Goal: Navigation & Orientation: Understand site structure

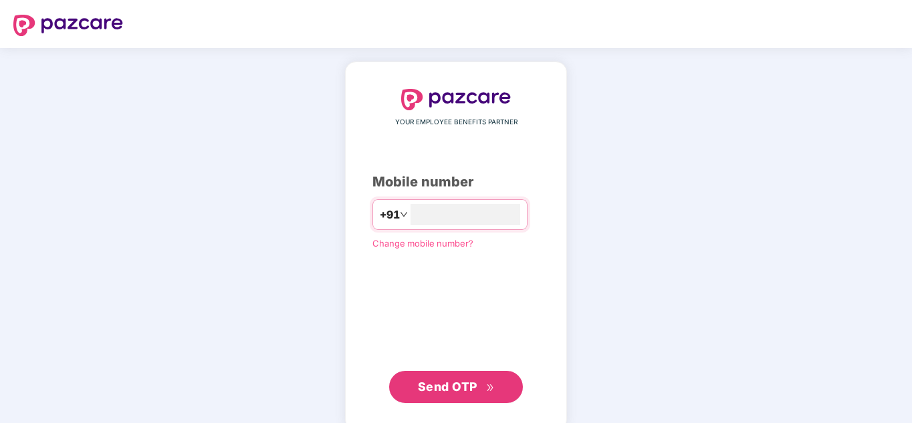
type input "**********"
click at [459, 399] on button "Send OTP" at bounding box center [456, 387] width 134 height 32
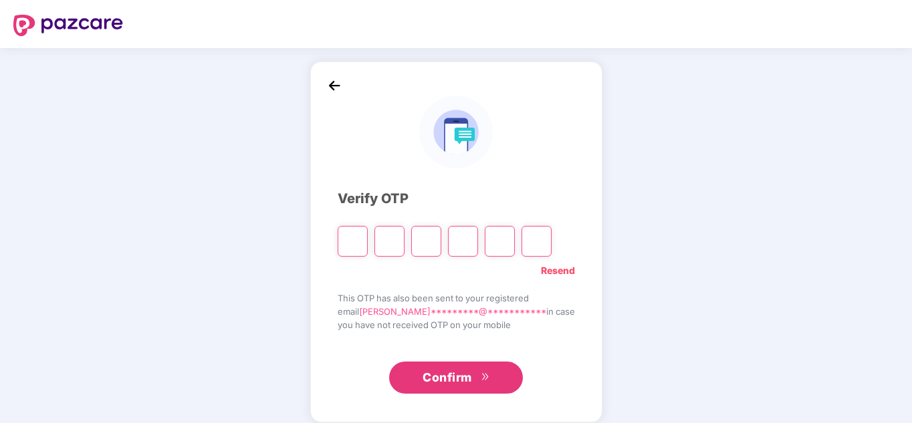
type input "*"
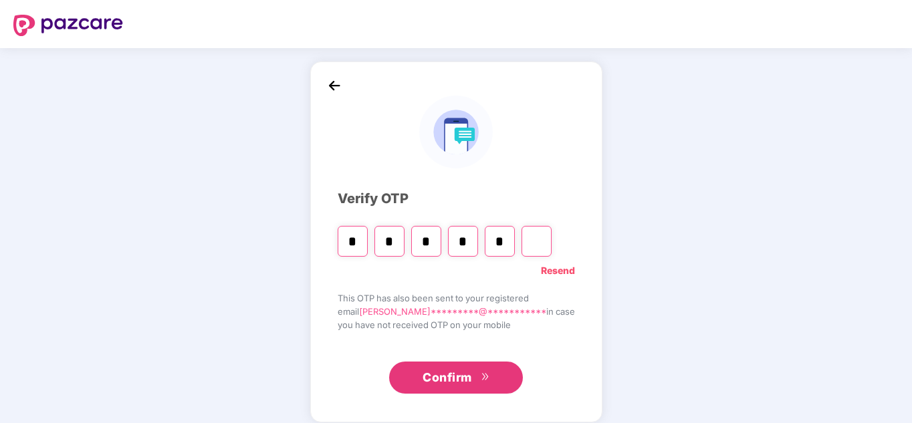
type input "*"
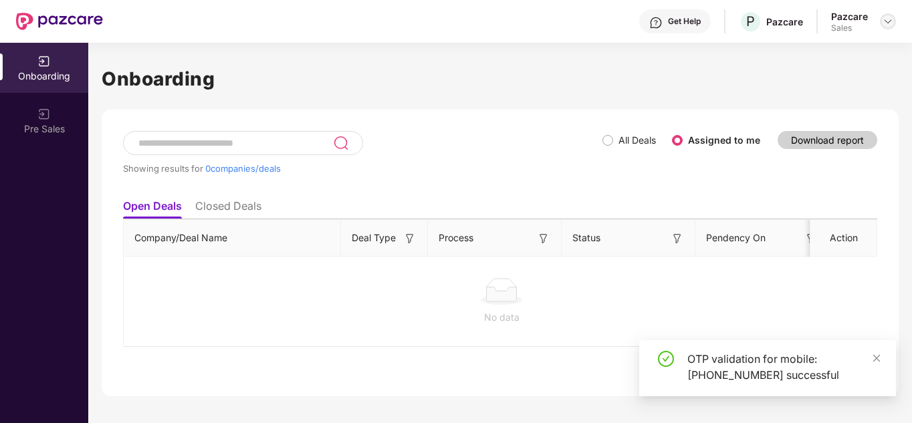
click at [888, 24] on img at bounding box center [888, 21] width 11 height 11
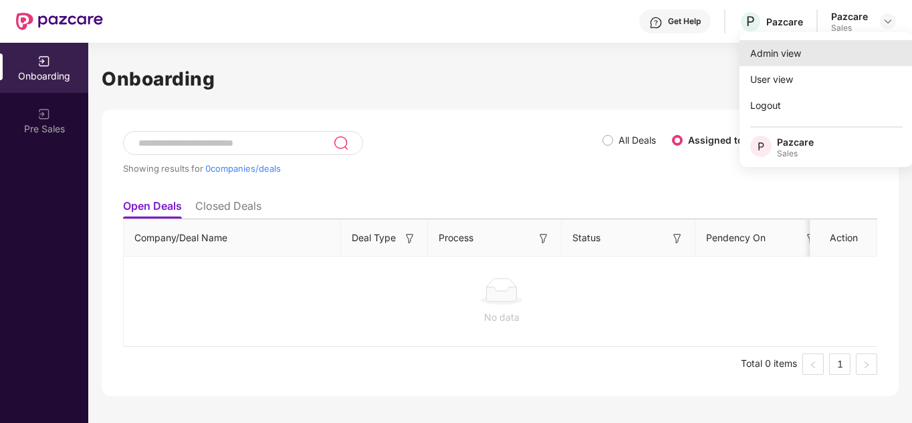
click at [798, 56] on div "Admin view" at bounding box center [827, 53] width 174 height 26
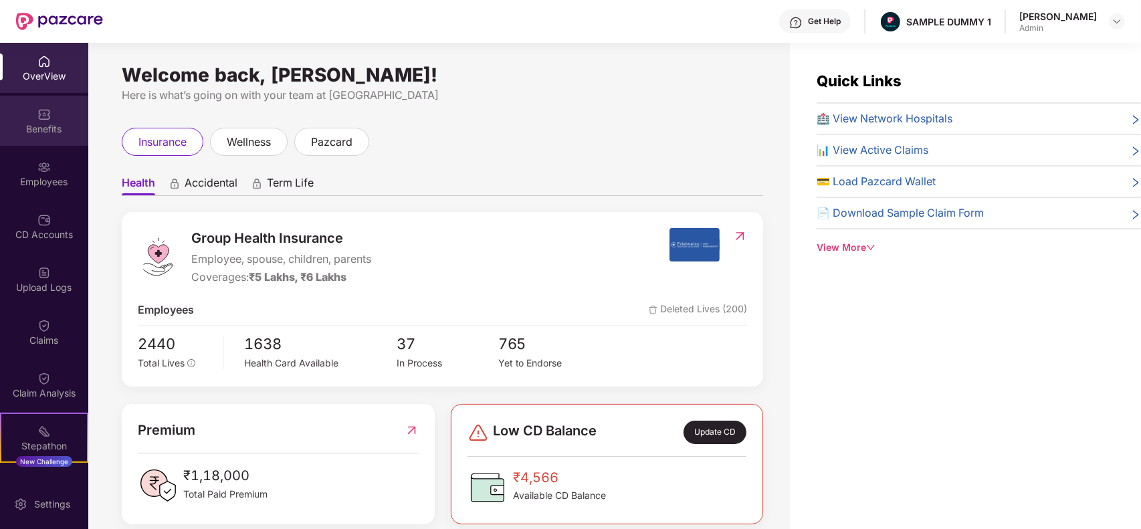
click at [47, 134] on div "Benefits" at bounding box center [44, 128] width 88 height 13
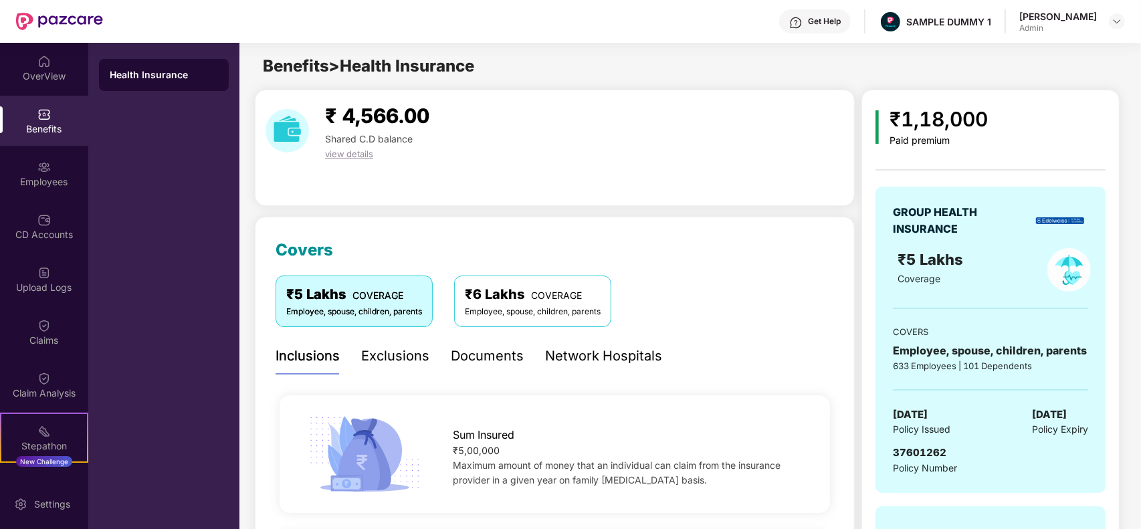
click at [389, 363] on div "Exclusions" at bounding box center [395, 356] width 68 height 21
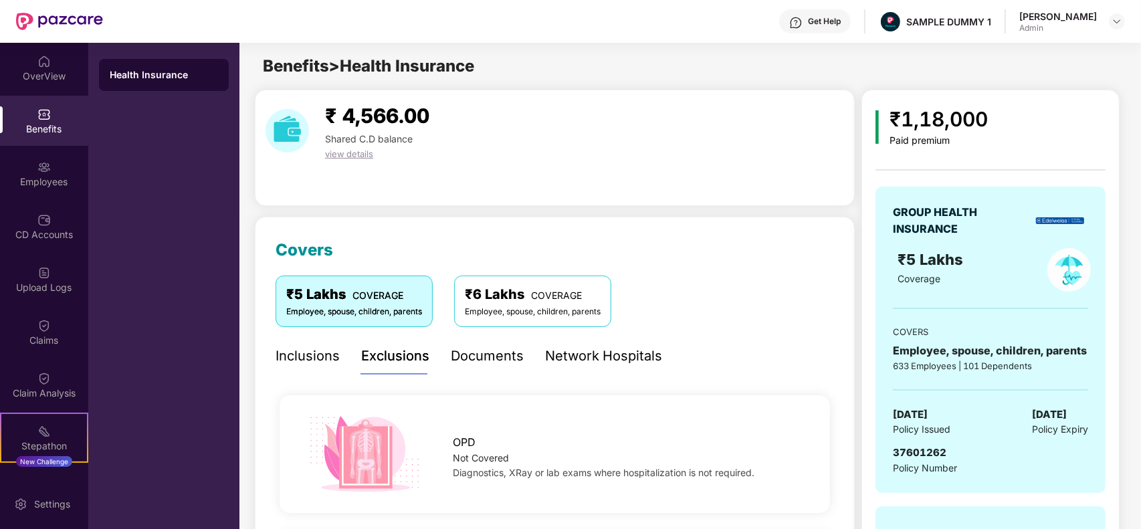
scroll to position [117, 0]
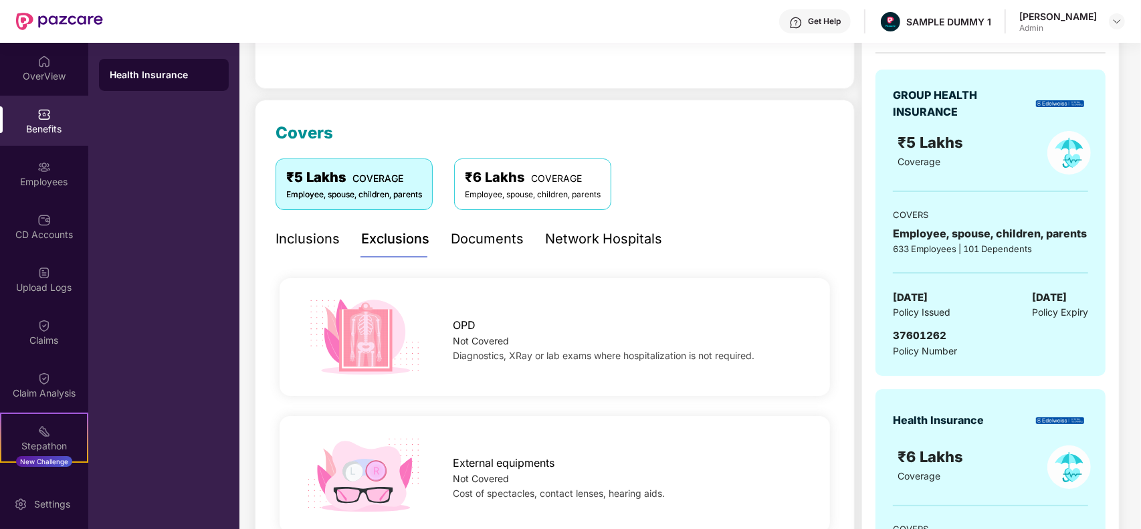
click at [288, 238] on div "Inclusions" at bounding box center [307, 239] width 64 height 21
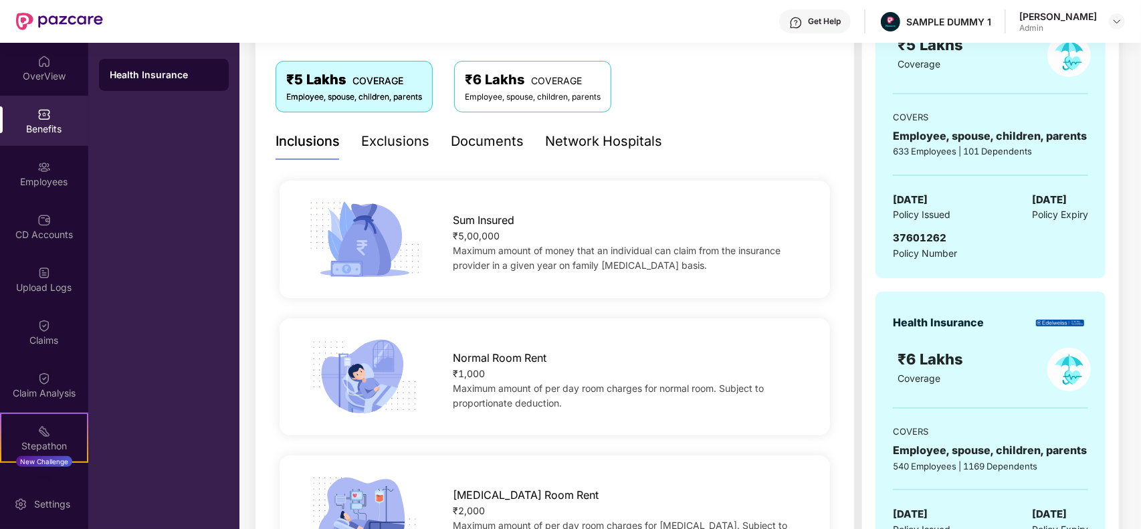
scroll to position [0, 0]
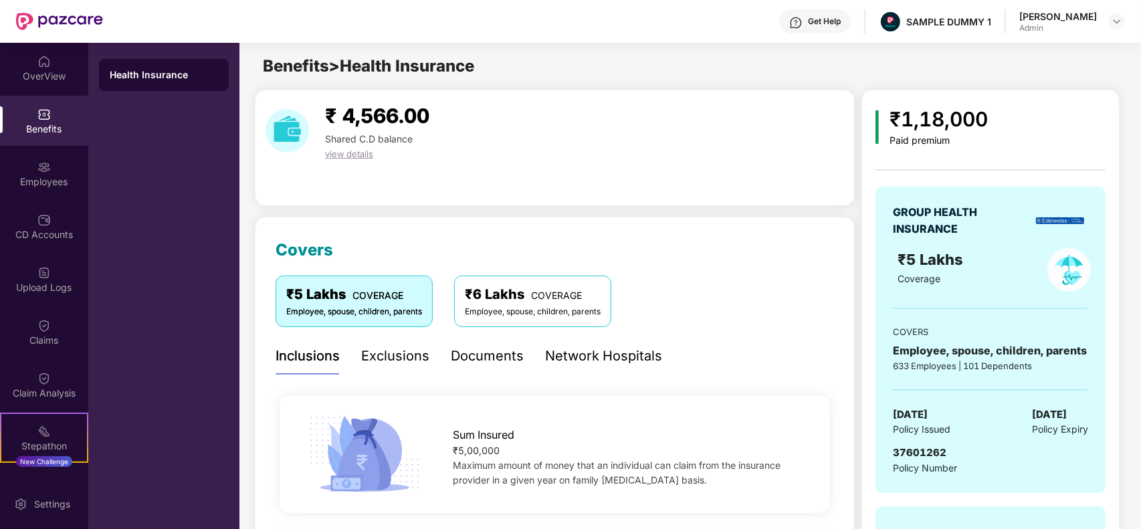
click at [632, 158] on div "₹ 4,566.00 Shared C.D balance view details" at bounding box center [554, 130] width 589 height 61
click at [43, 74] on div "OverView" at bounding box center [44, 76] width 88 height 13
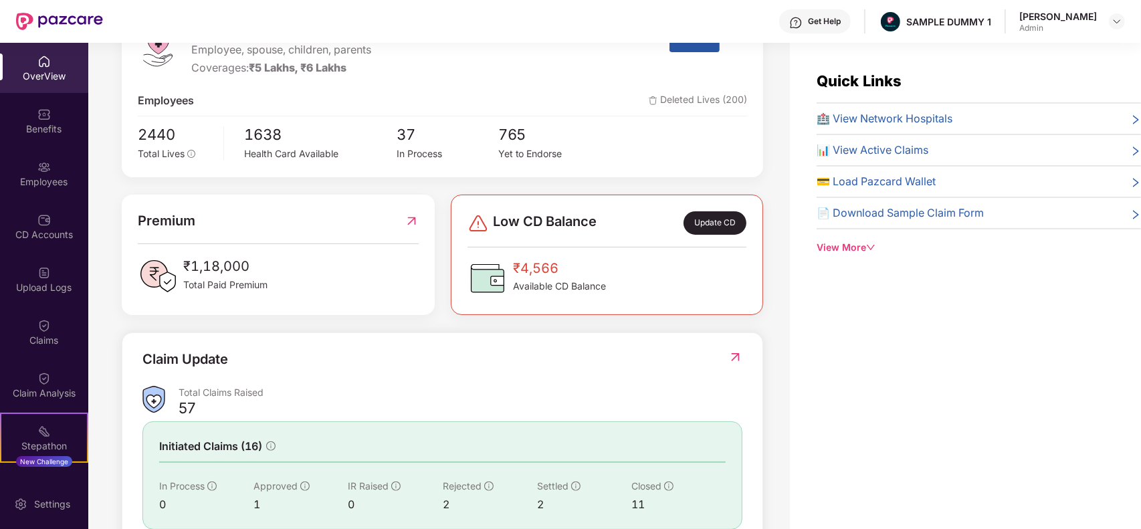
scroll to position [303, 0]
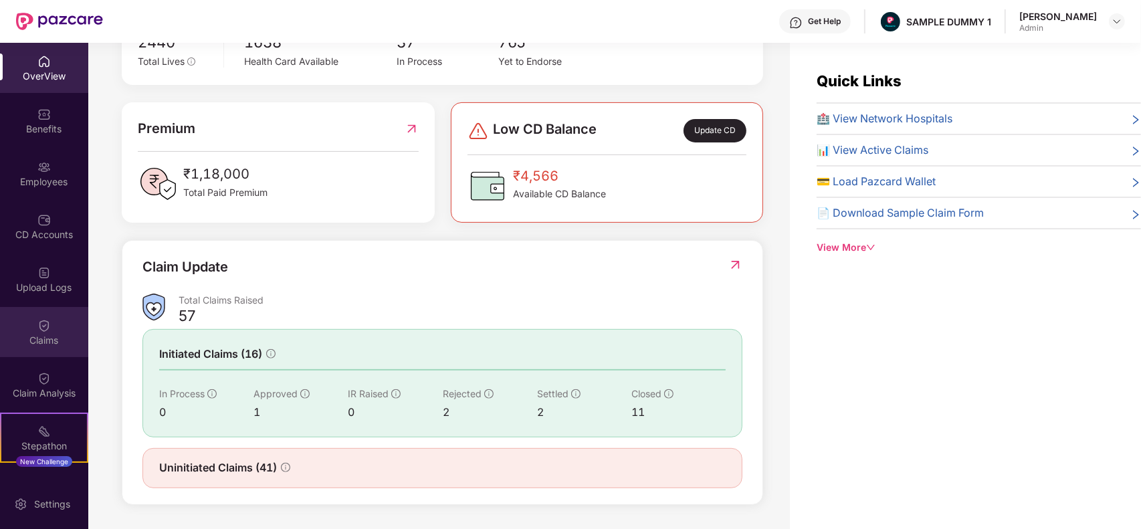
click at [33, 319] on div "Claims" at bounding box center [44, 332] width 88 height 50
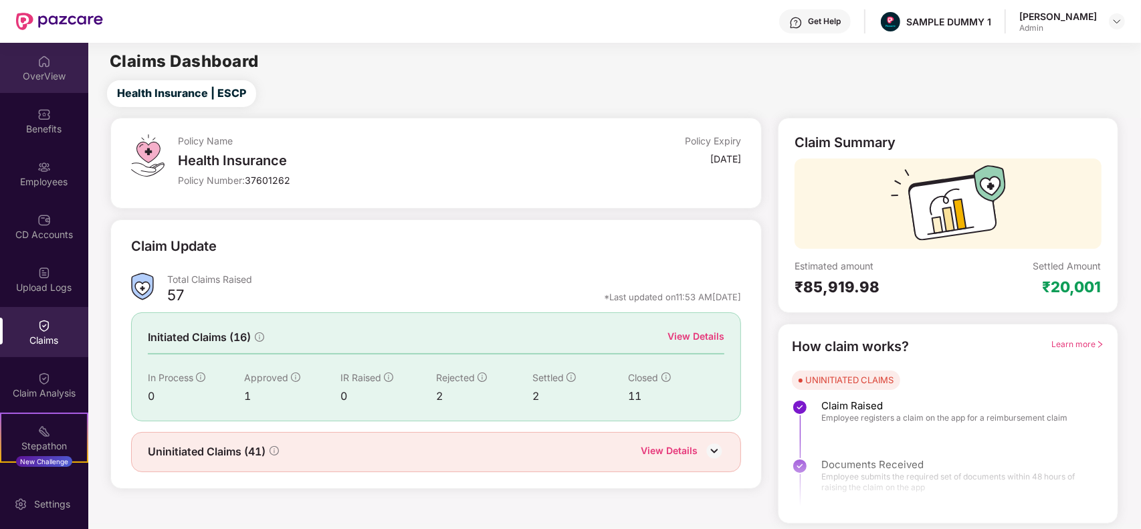
click at [48, 84] on div "OverView" at bounding box center [44, 68] width 88 height 50
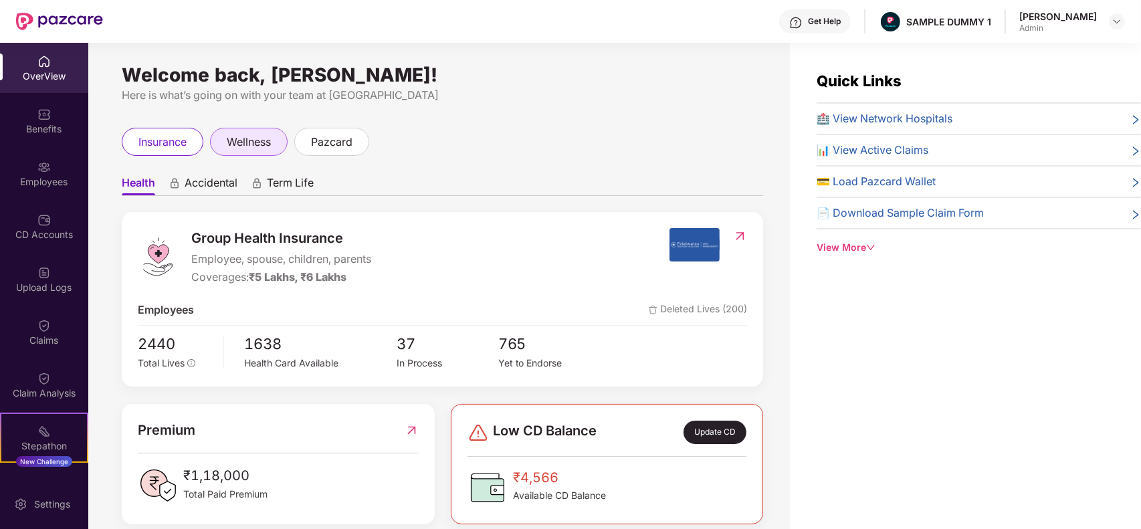
click at [241, 152] on div "wellness" at bounding box center [249, 142] width 78 height 28
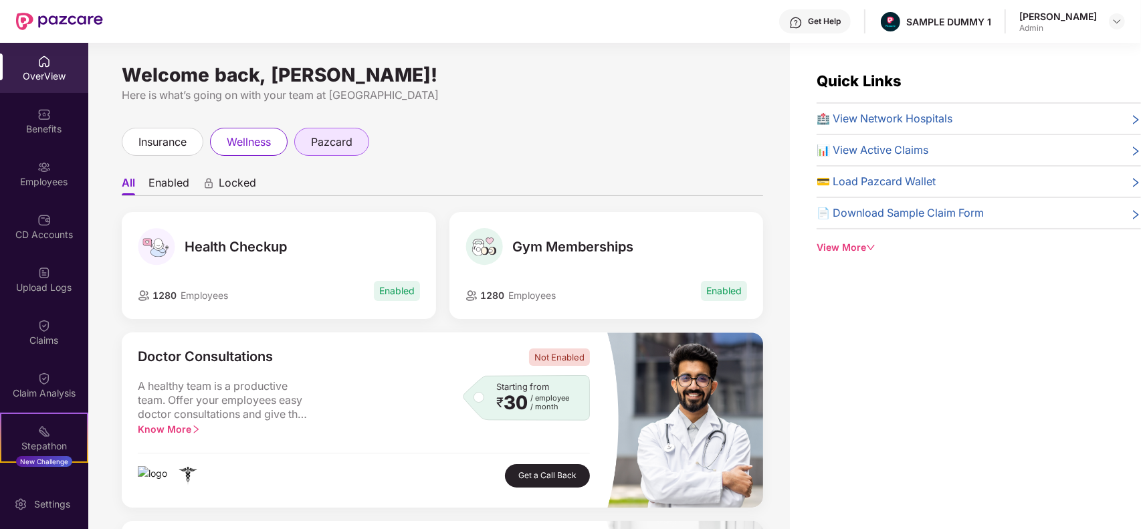
click at [359, 142] on div "pazcard" at bounding box center [331, 142] width 75 height 28
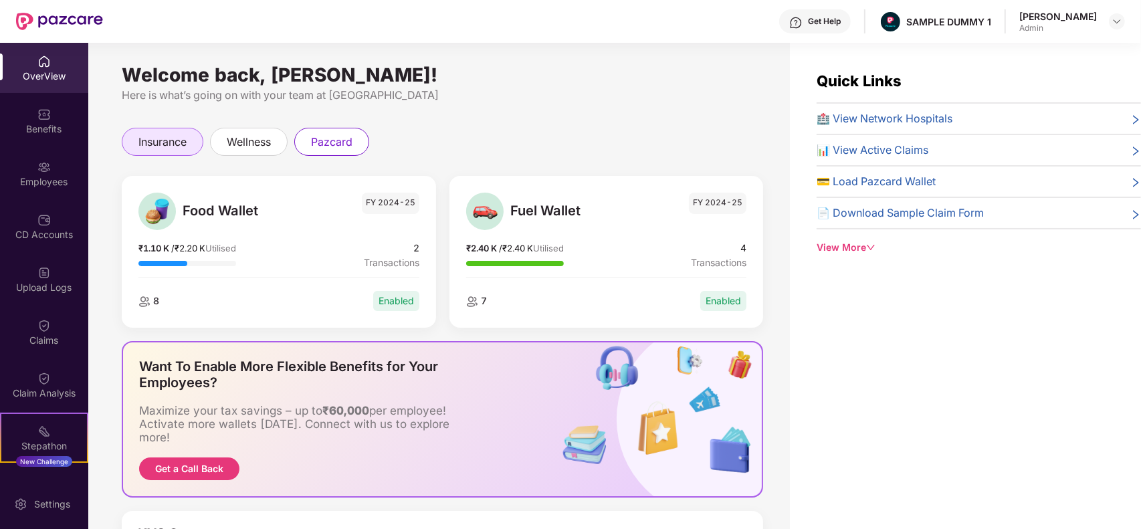
click at [148, 148] on span "insurance" at bounding box center [162, 142] width 48 height 17
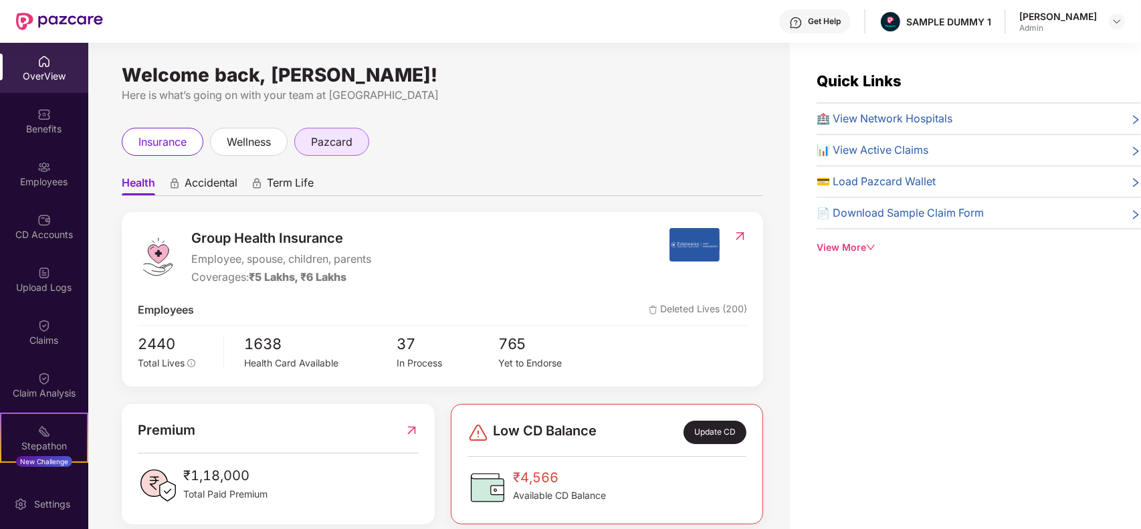
click at [322, 134] on span "pazcard" at bounding box center [331, 142] width 41 height 17
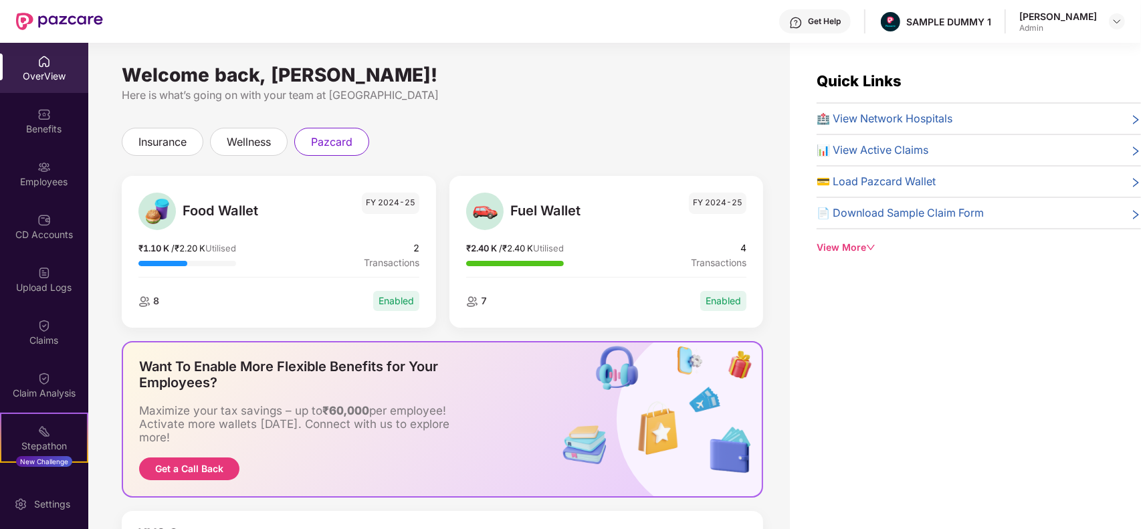
click at [471, 302] on img at bounding box center [472, 301] width 12 height 11
click at [248, 150] on span "wellness" at bounding box center [249, 142] width 44 height 17
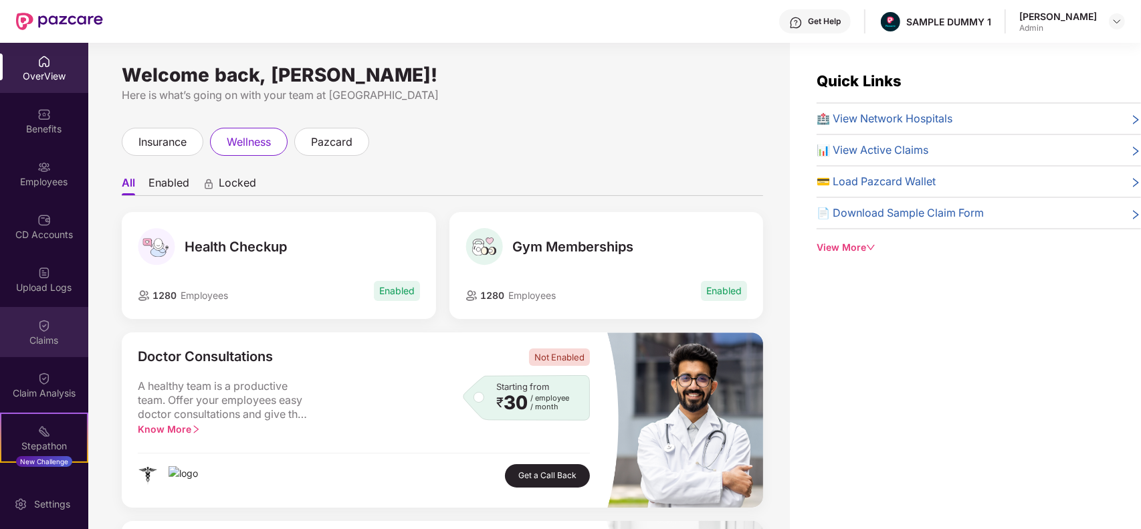
click at [42, 330] on img at bounding box center [43, 325] width 13 height 13
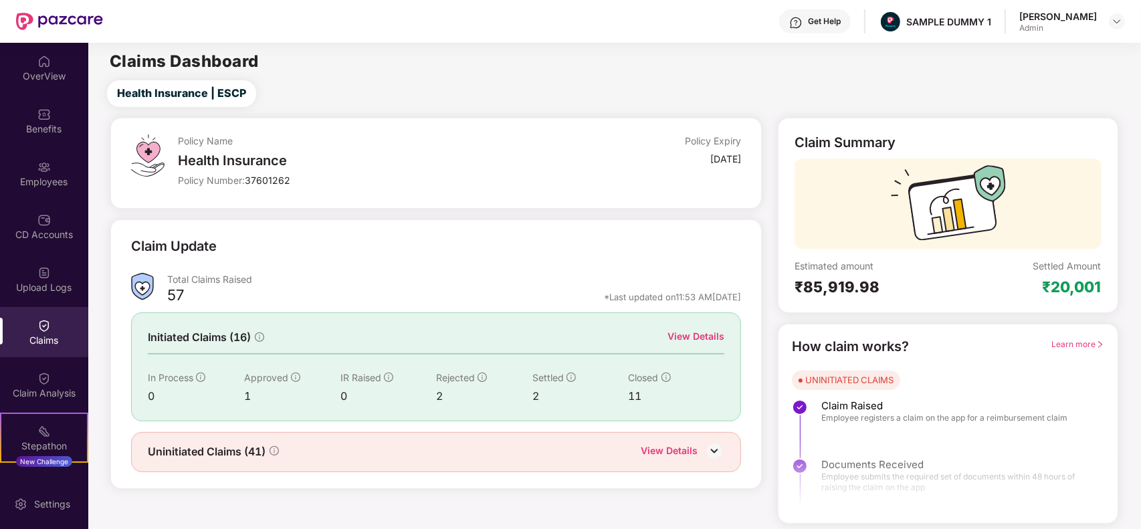
click at [693, 423] on div "View Details" at bounding box center [669, 451] width 57 height 17
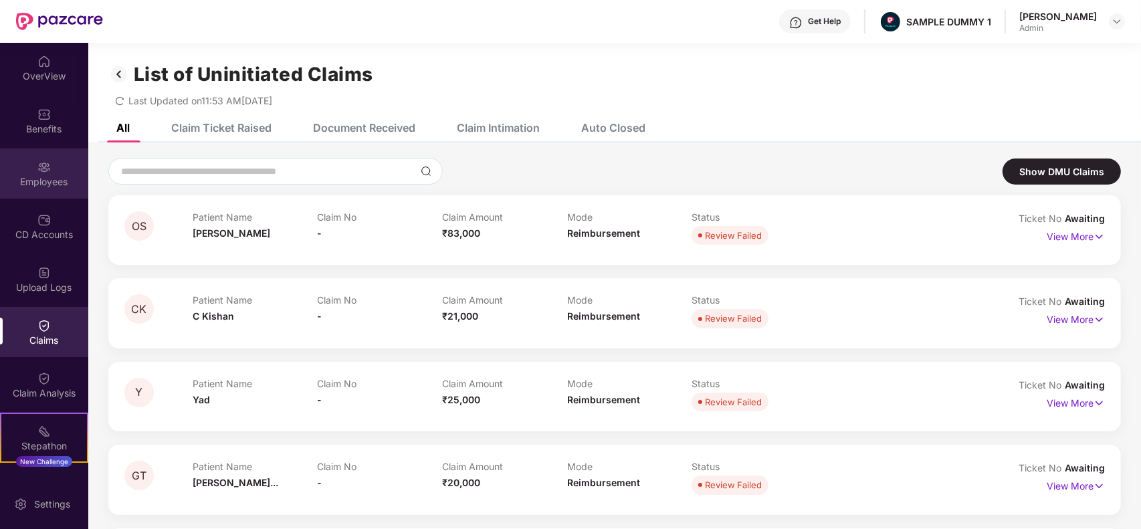
click at [61, 159] on div "Employees" at bounding box center [44, 173] width 88 height 50
